Goal: Task Accomplishment & Management: Use online tool/utility

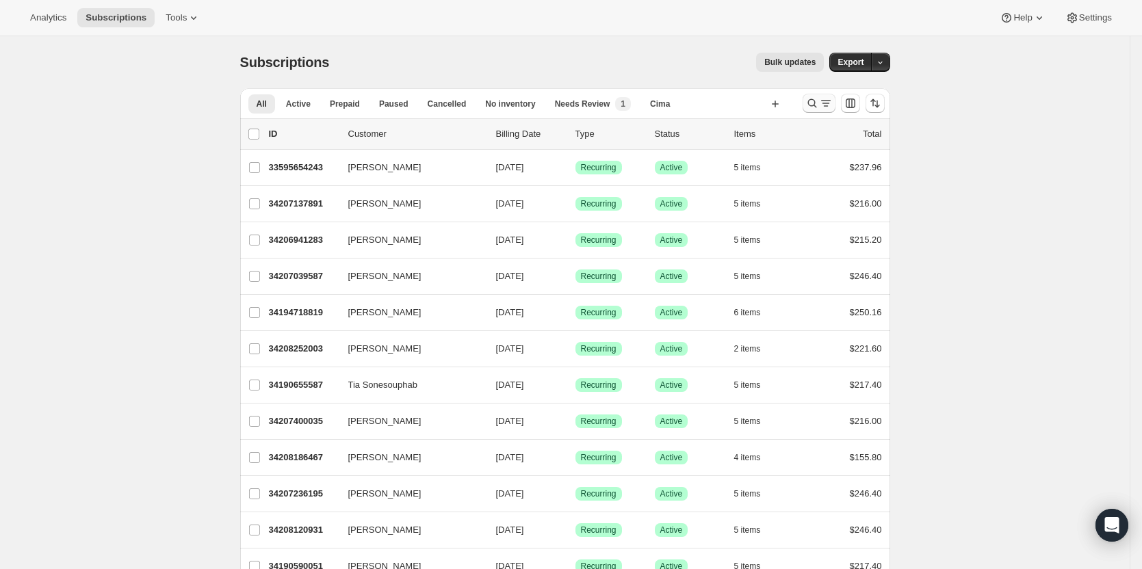
click at [823, 105] on icon "Search and filter results" at bounding box center [826, 103] width 14 height 14
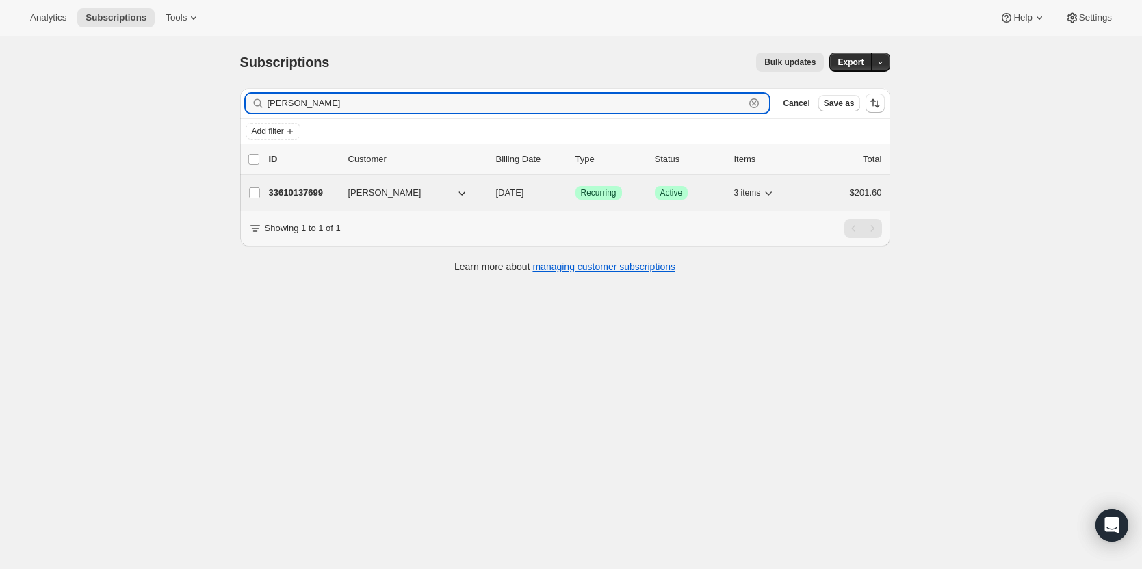
type input "[PERSON_NAME]"
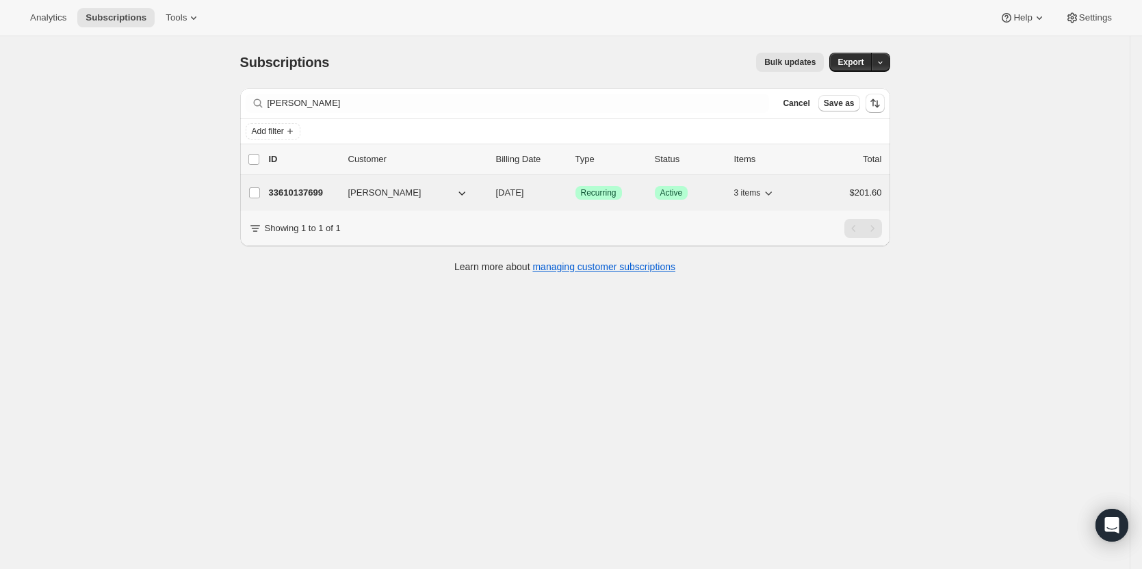
click at [293, 194] on p "33610137699" at bounding box center [303, 193] width 68 height 14
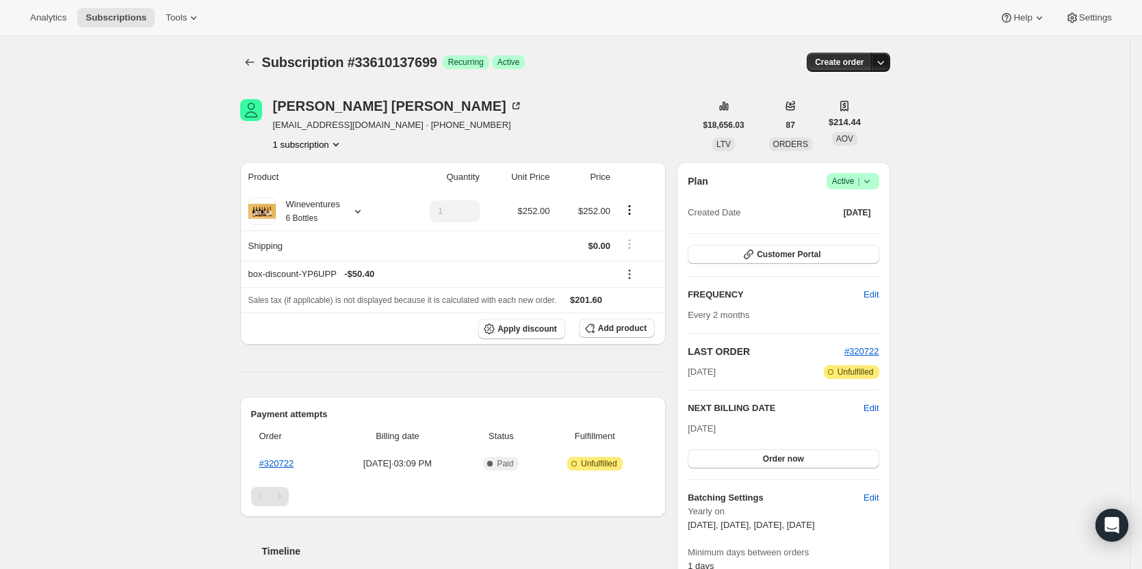
click at [886, 64] on icon "button" at bounding box center [881, 62] width 14 height 14
click at [870, 112] on span "Create custom one-time order" at bounding box center [826, 114] width 118 height 10
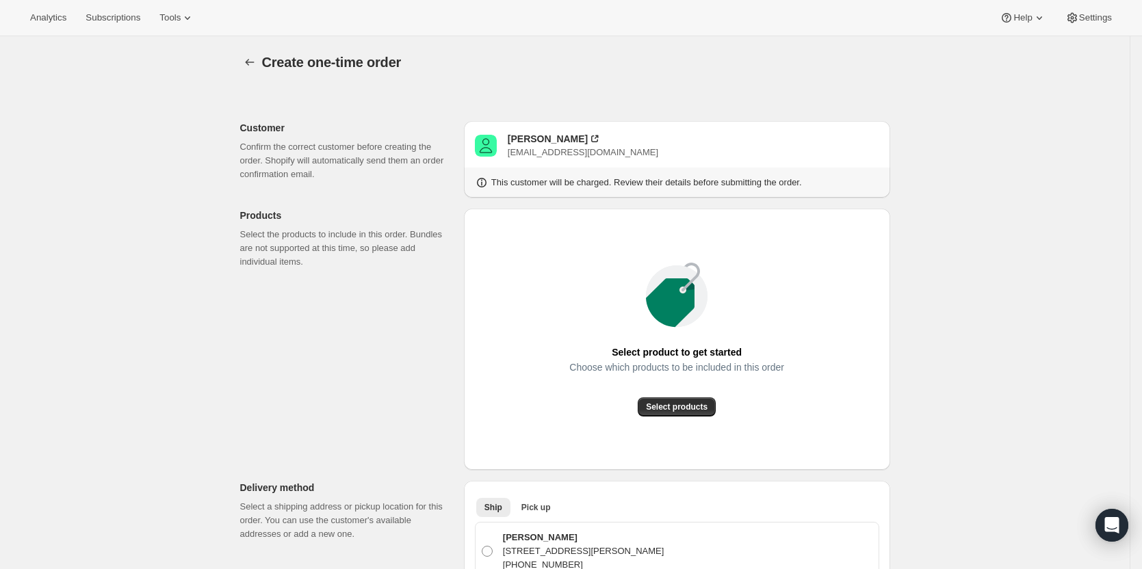
drag, startPoint x: 1002, startPoint y: 252, endPoint x: 1029, endPoint y: 257, distance: 27.1
click at [694, 415] on button "Select products" at bounding box center [677, 407] width 78 height 19
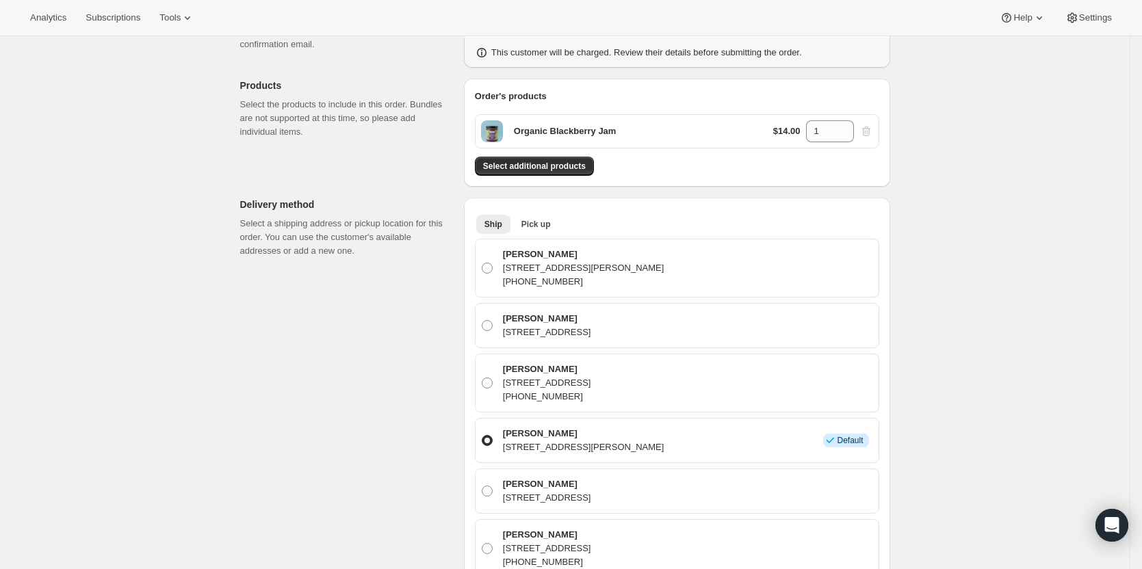
scroll to position [137, 0]
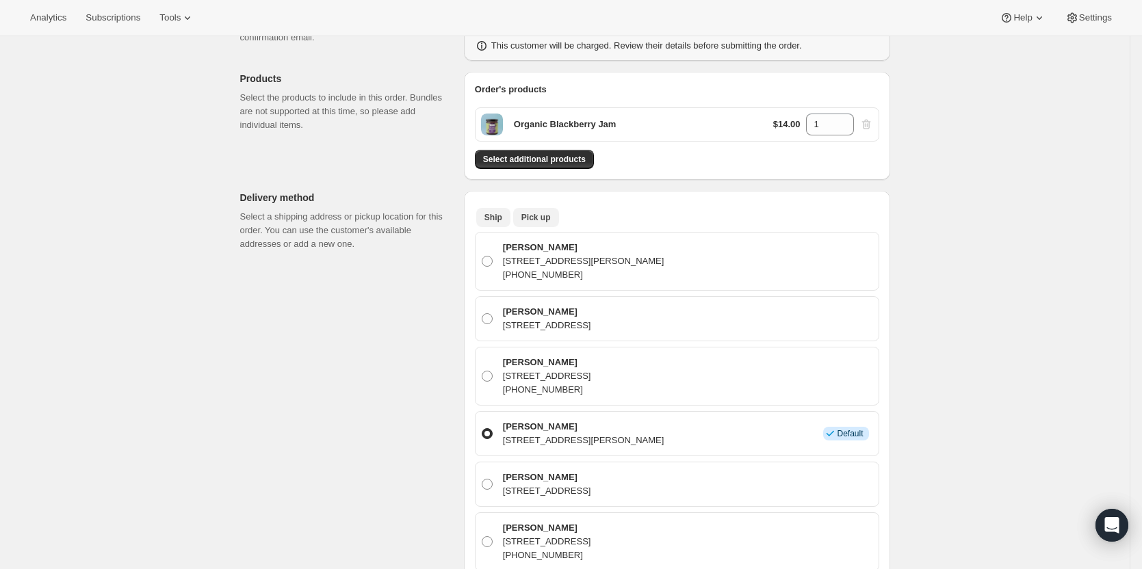
click at [541, 214] on span "Pick up" at bounding box center [535, 217] width 29 height 11
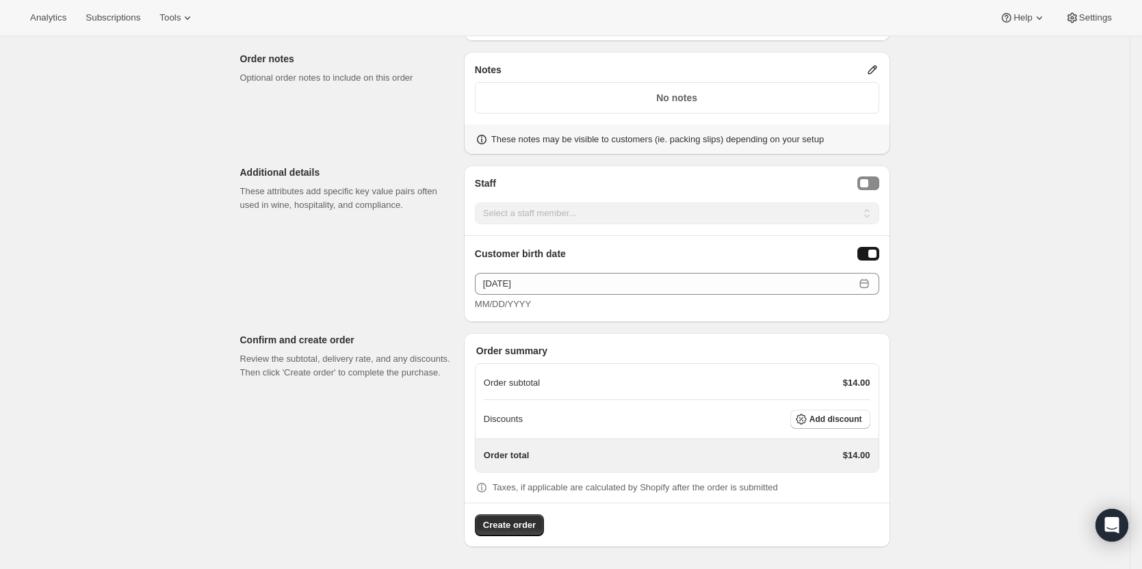
scroll to position [530, 0]
click at [834, 418] on span "Add discount" at bounding box center [835, 420] width 53 height 11
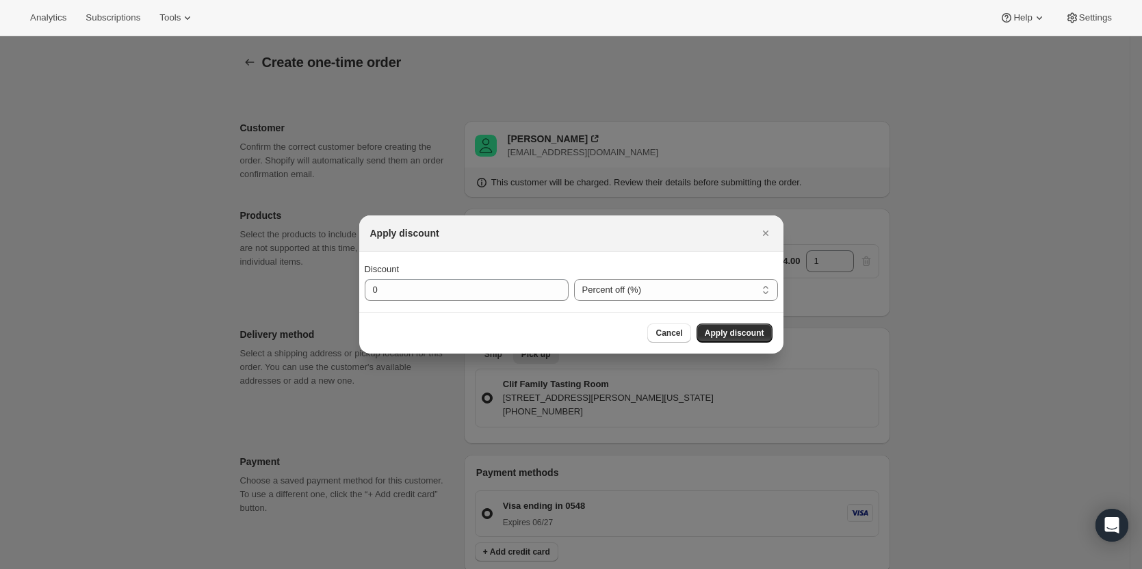
scroll to position [0, 0]
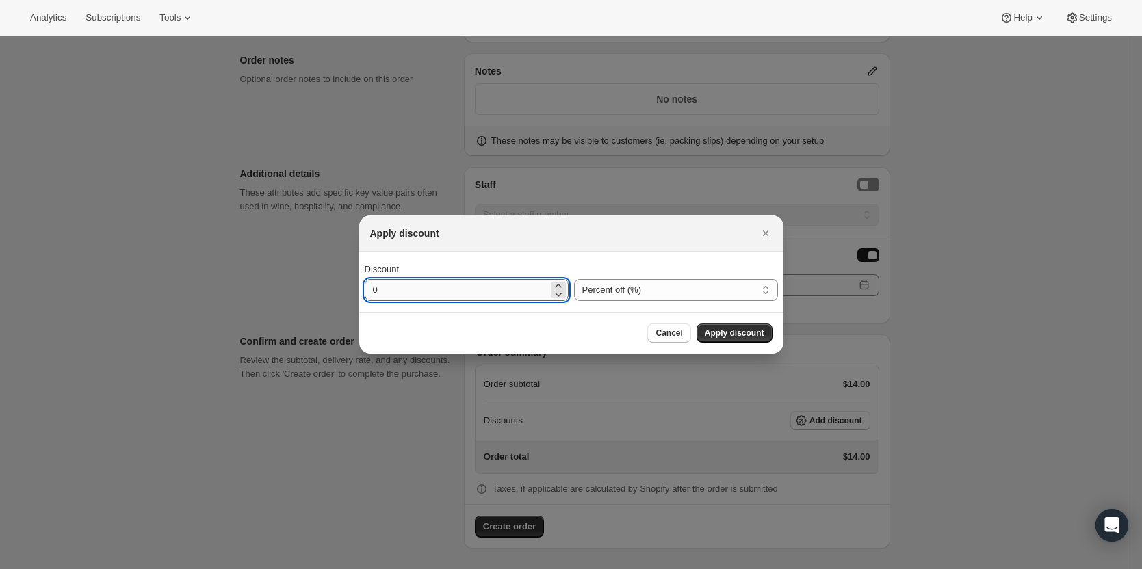
click at [515, 289] on input "0" at bounding box center [456, 290] width 183 height 22
type input "100"
click at [719, 334] on span "Apply discount" at bounding box center [735, 333] width 60 height 11
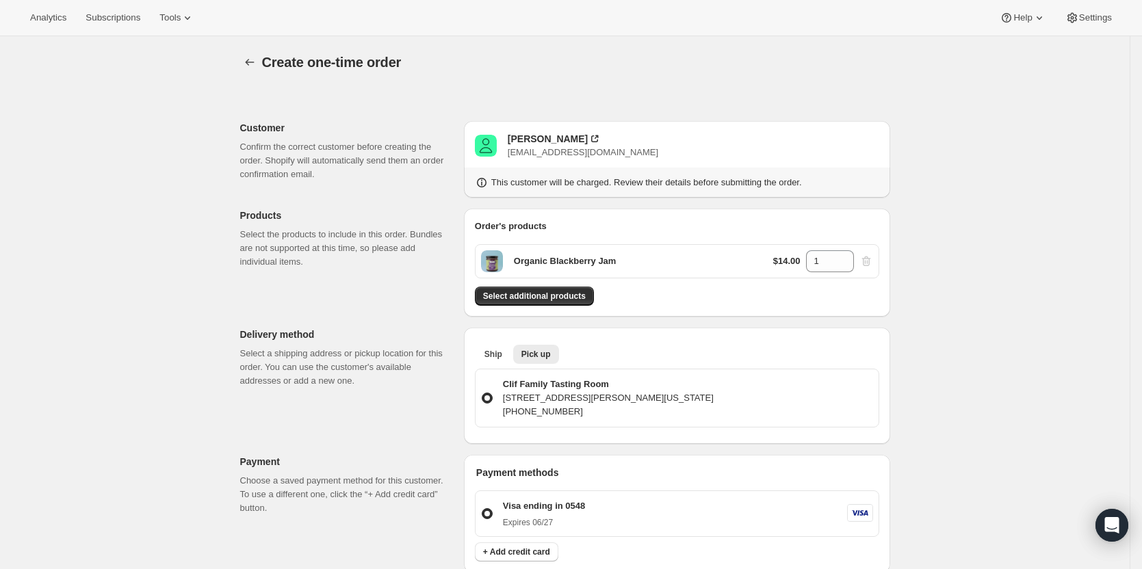
scroll to position [525, 0]
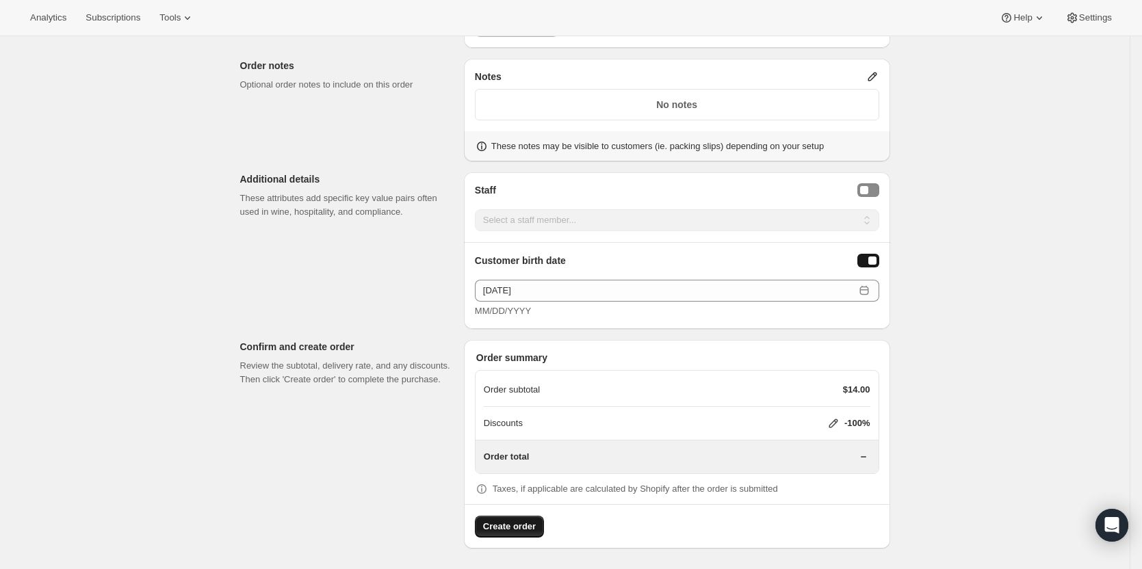
click at [531, 532] on button "Create order" at bounding box center [509, 527] width 69 height 22
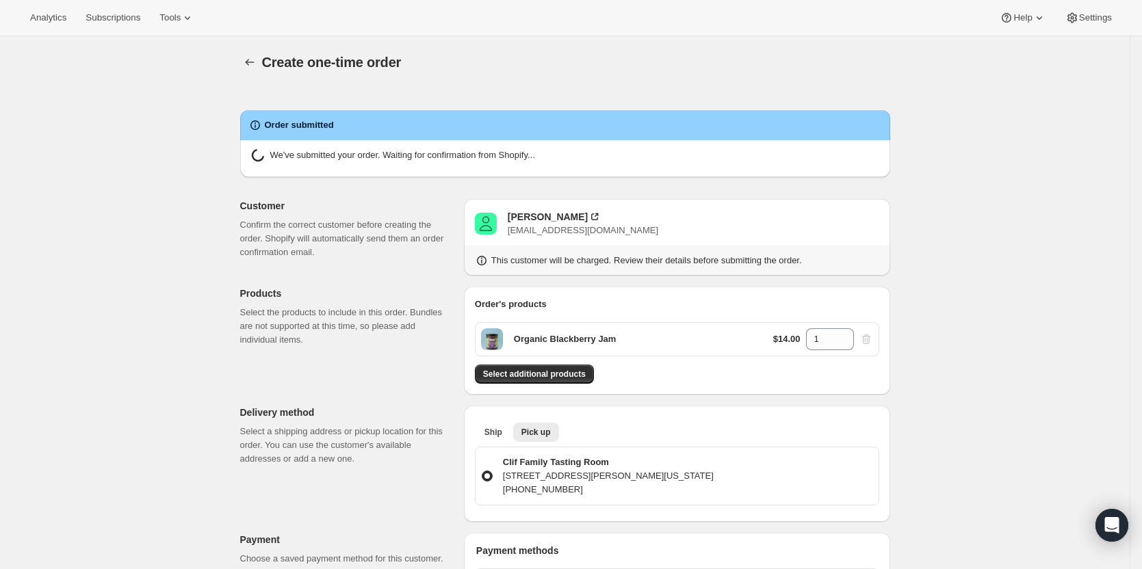
radio input "true"
